Goal: Check status: Check status

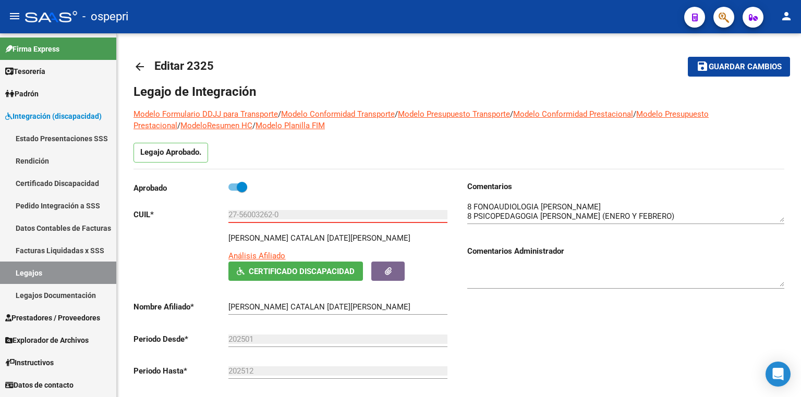
scroll to position [2, 0]
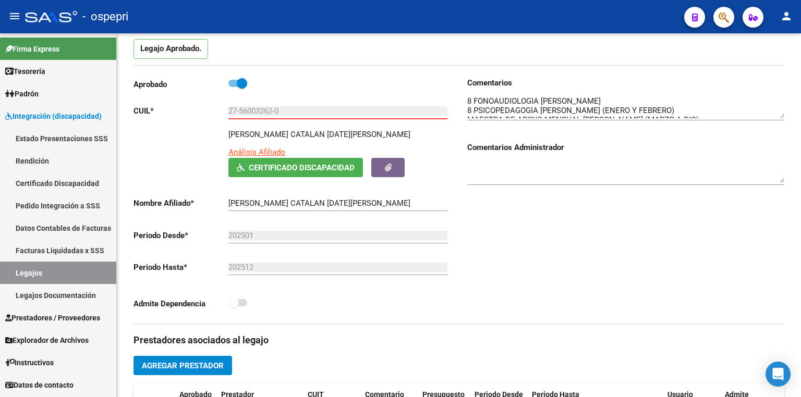
click at [59, 271] on link "Legajos" at bounding box center [58, 273] width 116 height 22
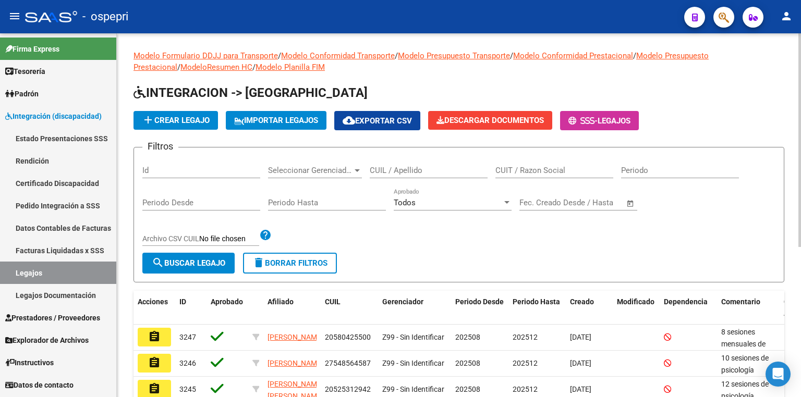
click at [432, 167] on input "CUIL / Apellido" at bounding box center [429, 170] width 118 height 9
paste input "52066548"
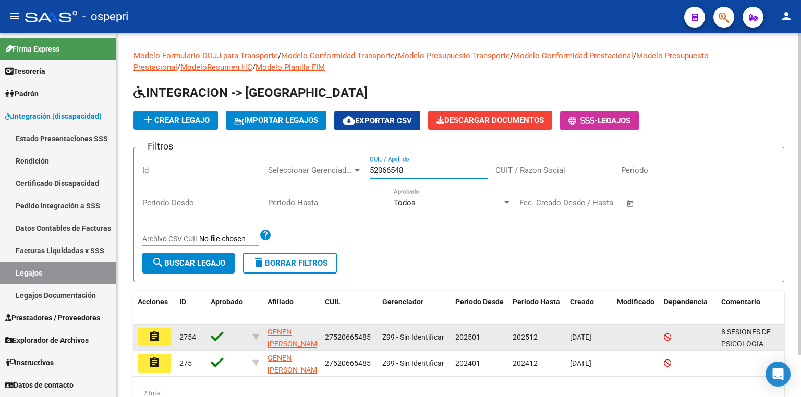
type input "52066548"
click at [155, 340] on mat-icon "assignment" at bounding box center [154, 336] width 13 height 13
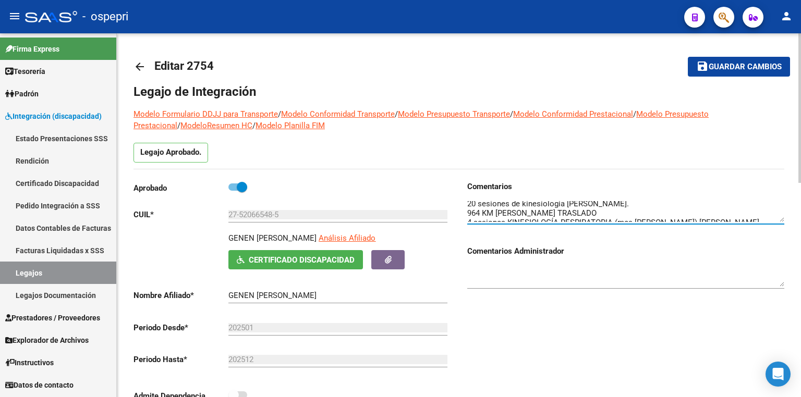
scroll to position [46, 0]
